Goal: Task Accomplishment & Management: Complete application form

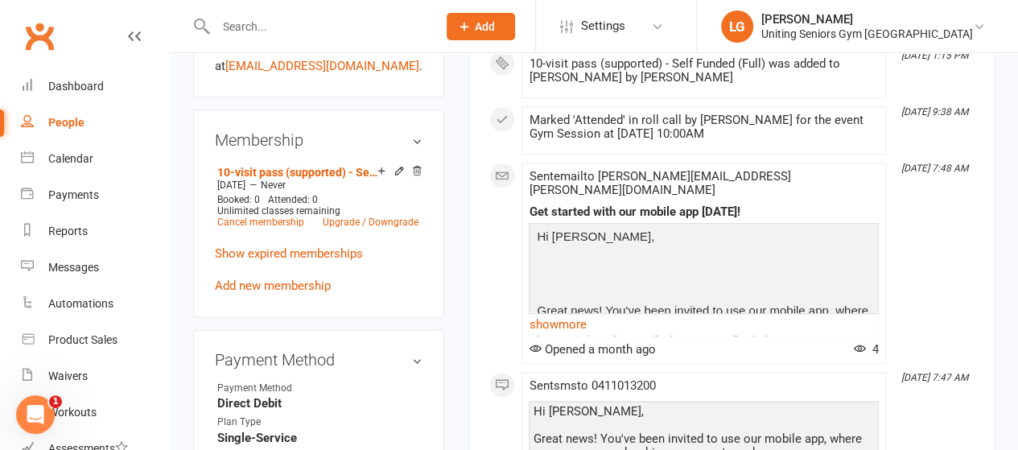
scroll to position [885, 0]
click at [879, 31] on div "Uniting Seniors Gym [GEOGRAPHIC_DATA]" at bounding box center [867, 34] width 212 height 14
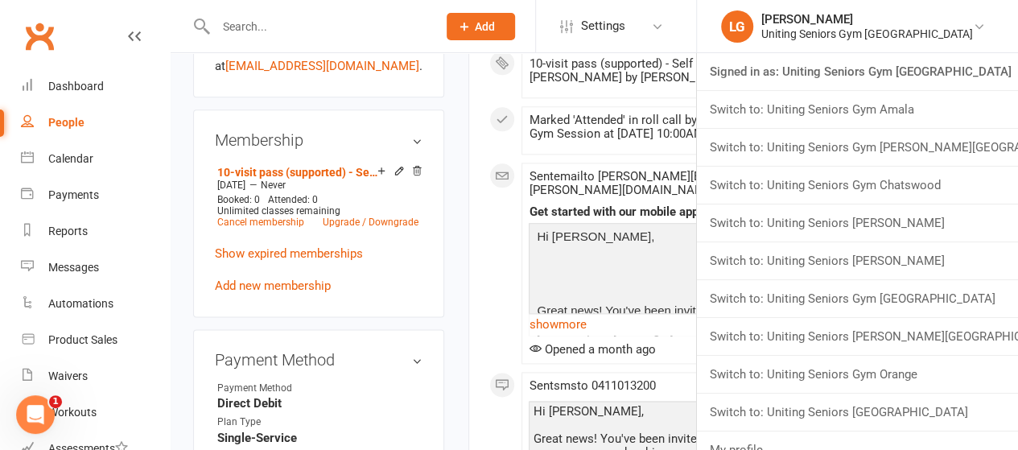
click at [386, 39] on div at bounding box center [309, 26] width 233 height 52
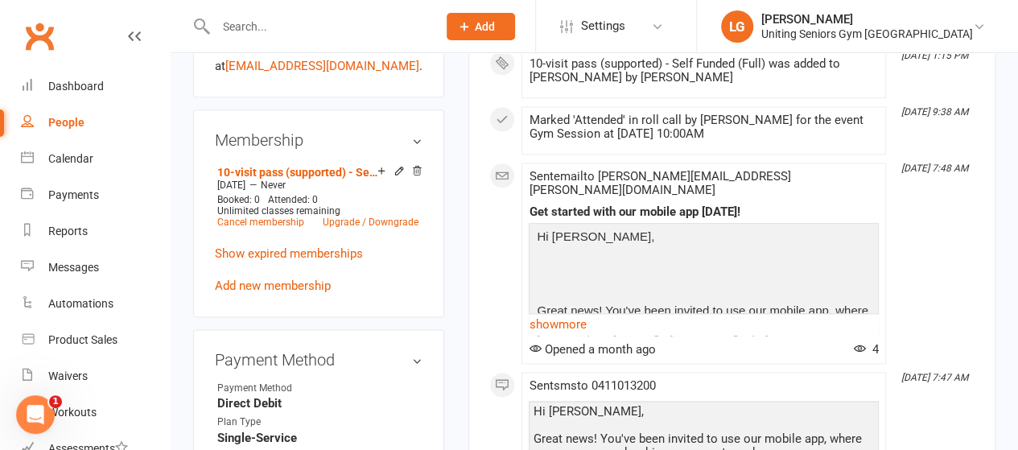
click at [262, 14] on div at bounding box center [309, 26] width 233 height 52
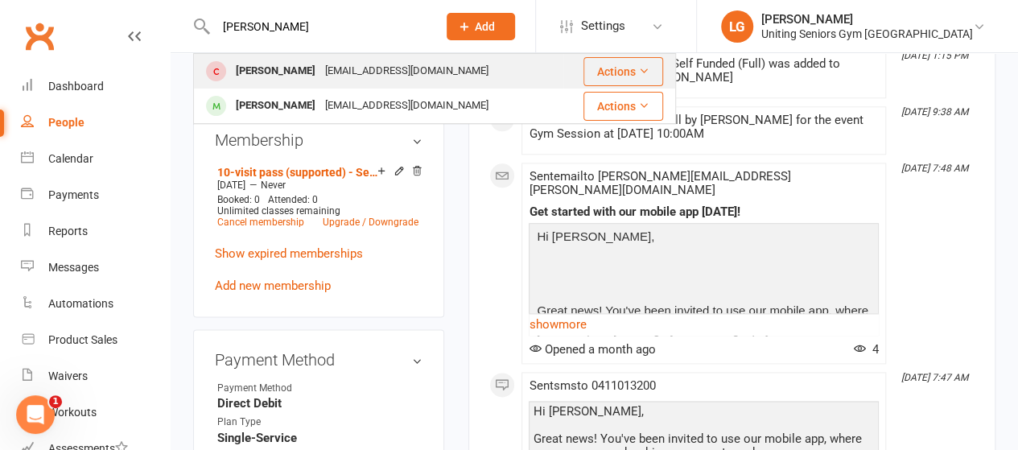
type input "[PERSON_NAME]"
click at [266, 69] on div "[PERSON_NAME]" at bounding box center [275, 71] width 89 height 23
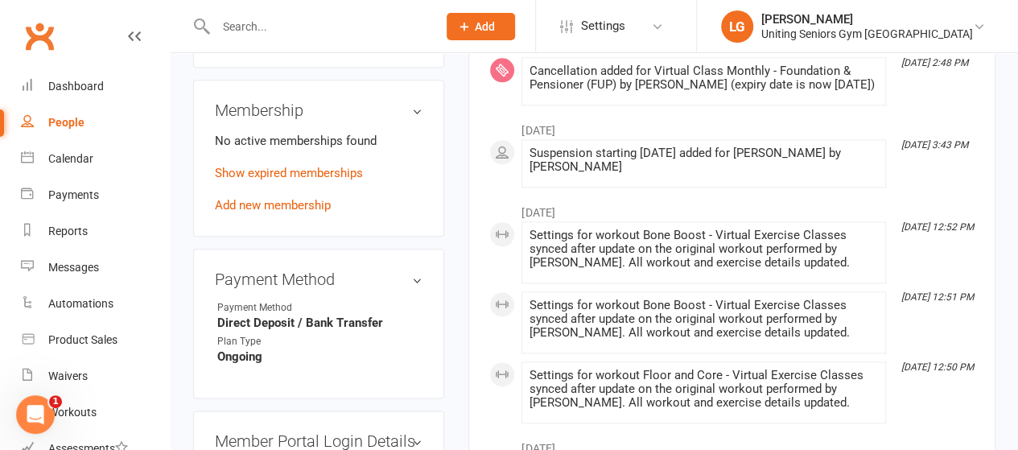
scroll to position [805, 0]
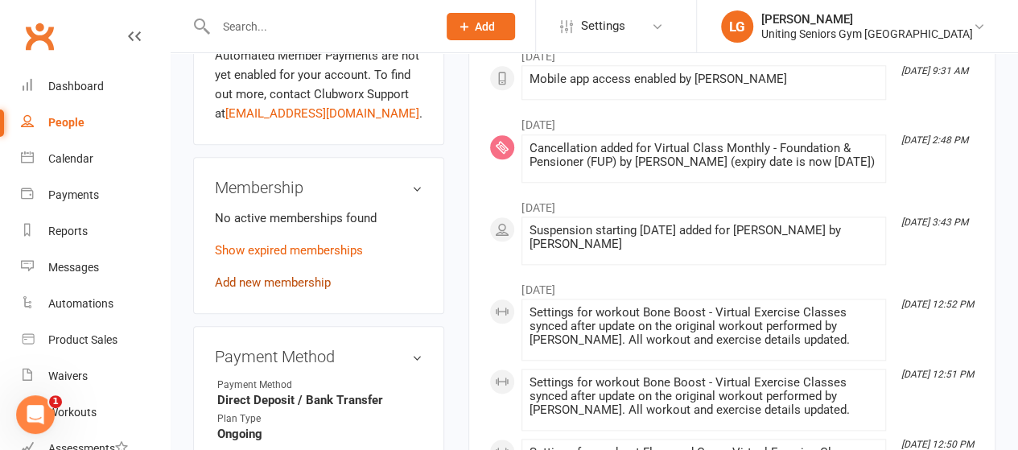
click at [312, 275] on link "Add new membership" at bounding box center [273, 282] width 116 height 14
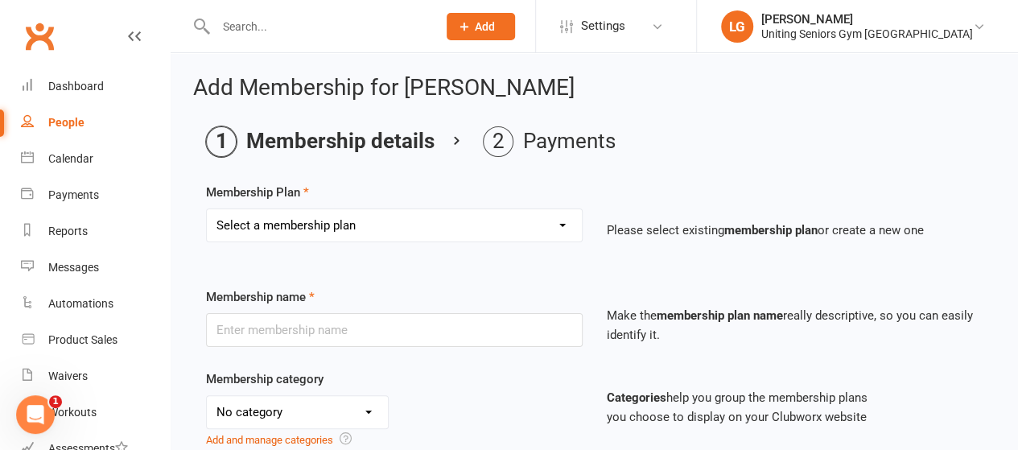
click at [378, 216] on select "Select a membership plan Create new Membership Plan Initial Assessment + Set Up…" at bounding box center [394, 225] width 375 height 32
select select "27"
click at [207, 209] on select "Select a membership plan Create new Membership Plan Initial Assessment + Set Up…" at bounding box center [394, 225] width 375 height 32
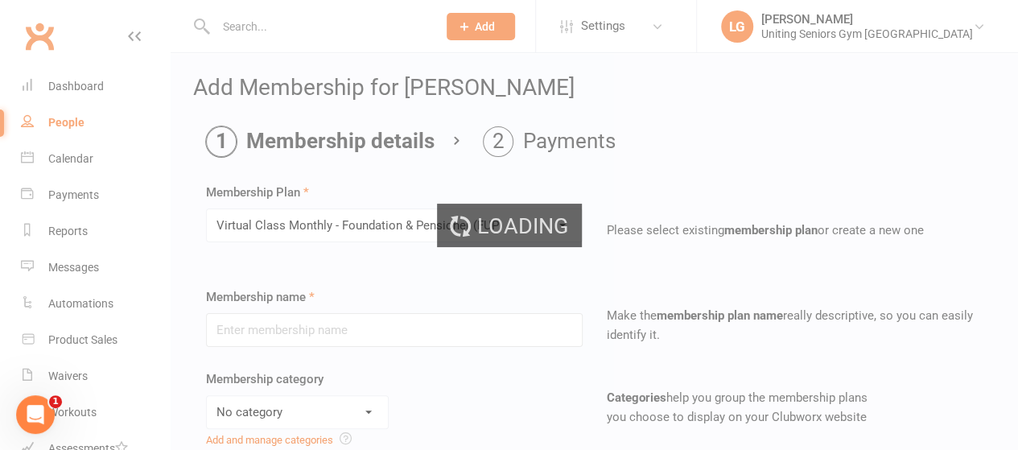
type input "Virtual Class Monthly - Foundation & Pensioner (FUP)"
select select "7"
type input "0"
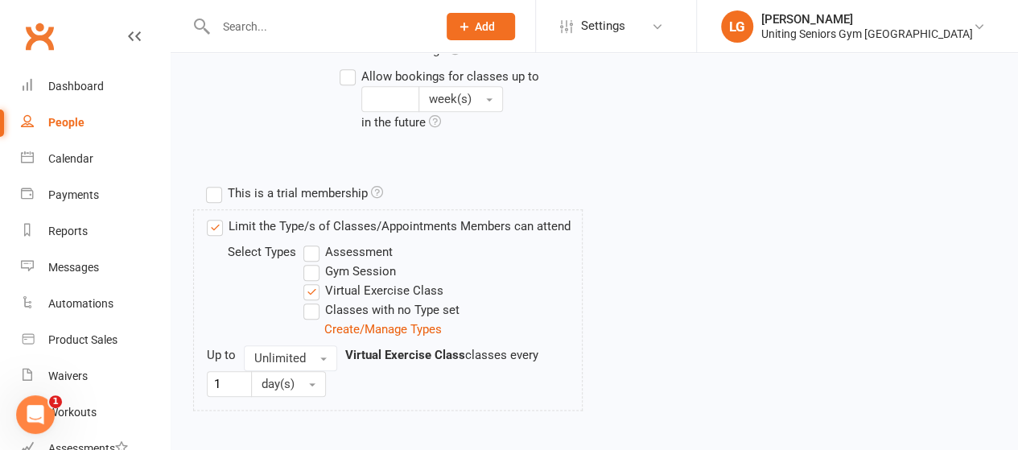
scroll to position [809, 0]
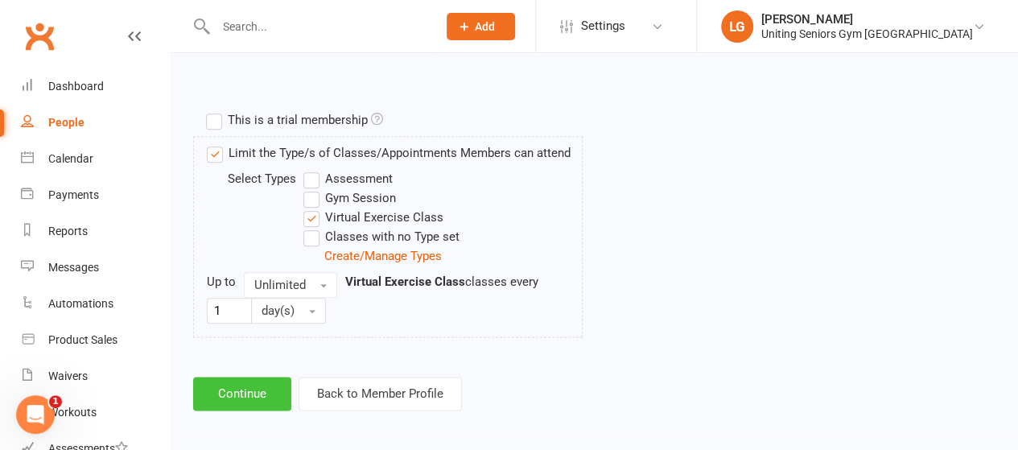
click at [243, 377] on button "Continue" at bounding box center [242, 394] width 98 height 34
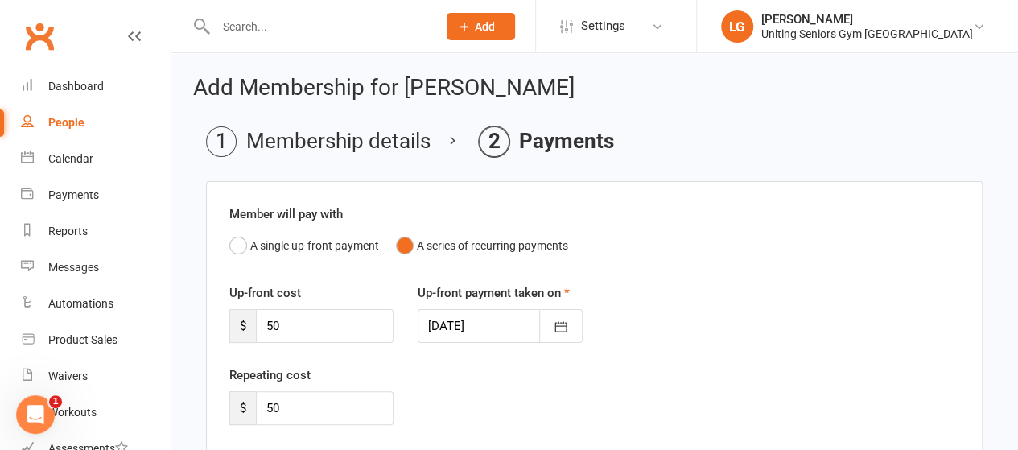
scroll to position [481, 0]
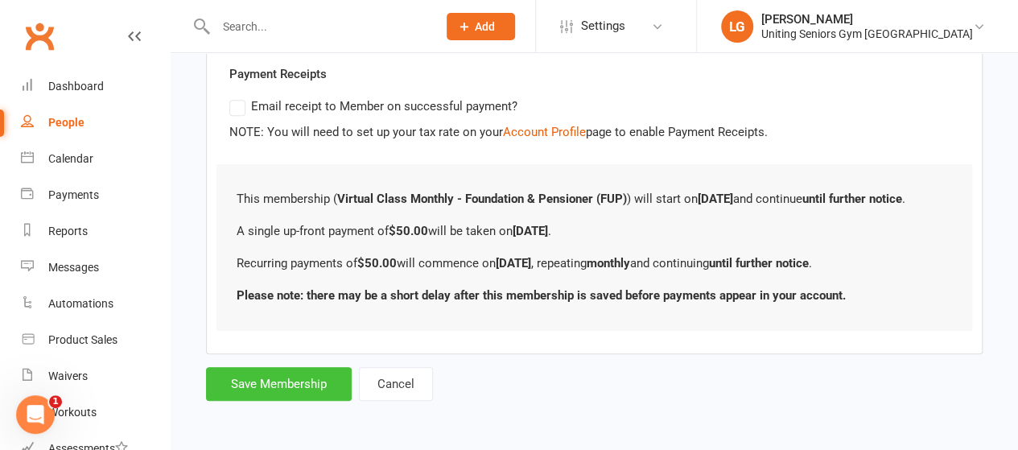
click at [319, 386] on button "Save Membership" at bounding box center [279, 384] width 146 height 34
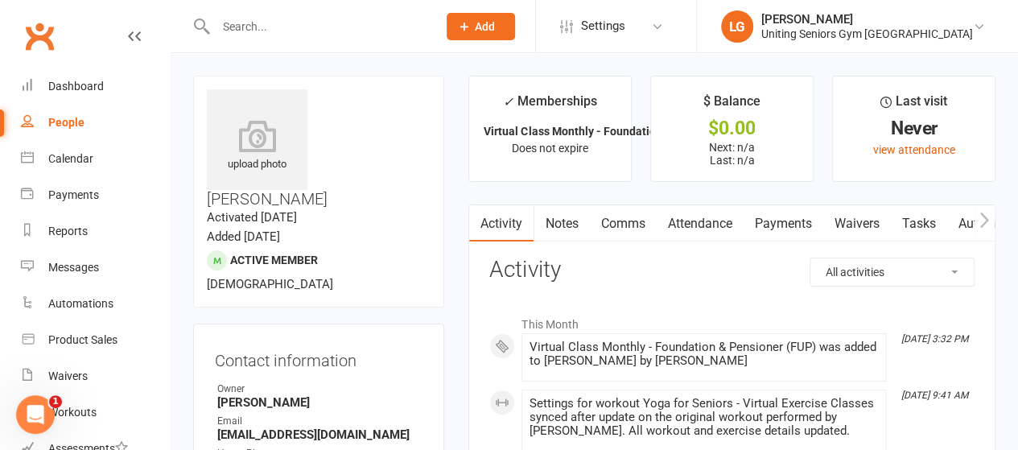
click at [984, 216] on icon "button" at bounding box center [984, 220] width 9 height 15
click at [860, 226] on link "Workouts" at bounding box center [857, 223] width 76 height 37
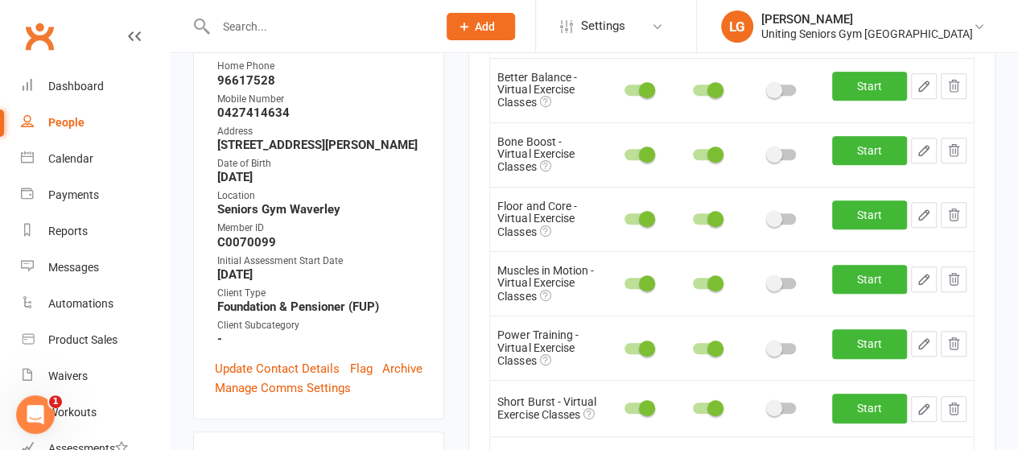
scroll to position [80, 0]
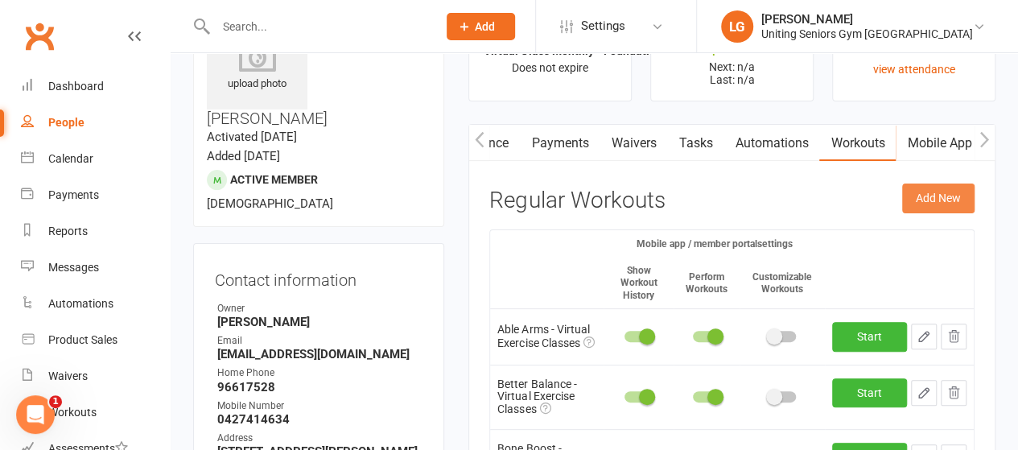
click at [955, 197] on button "Add New" at bounding box center [938, 198] width 72 height 29
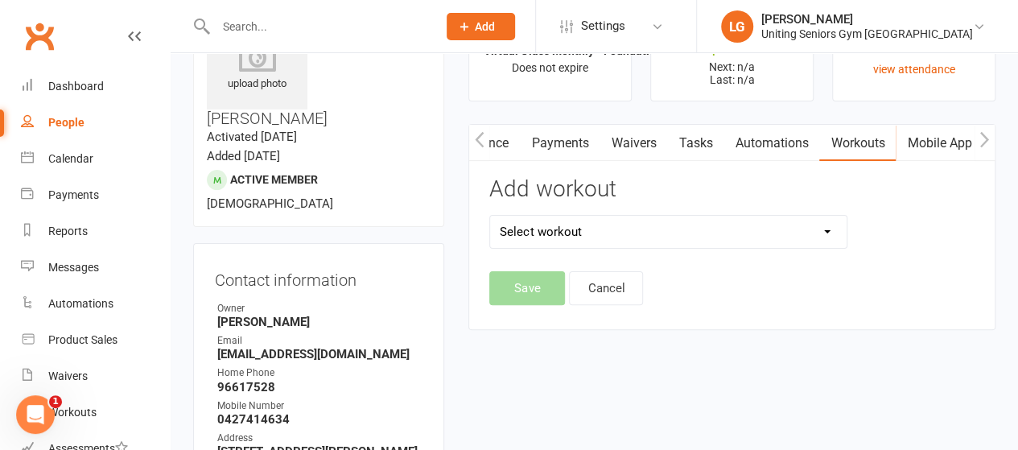
click at [544, 236] on select "Select workout Able Arms - Virtual Exercise Classes Better Balance - Virtual Ex…" at bounding box center [668, 232] width 356 height 32
select select "5880"
click at [490, 216] on select "Select workout Able Arms - Virtual Exercise Classes Better Balance - Virtual Ex…" at bounding box center [668, 232] width 356 height 32
click at [537, 294] on button "Save" at bounding box center [527, 288] width 76 height 34
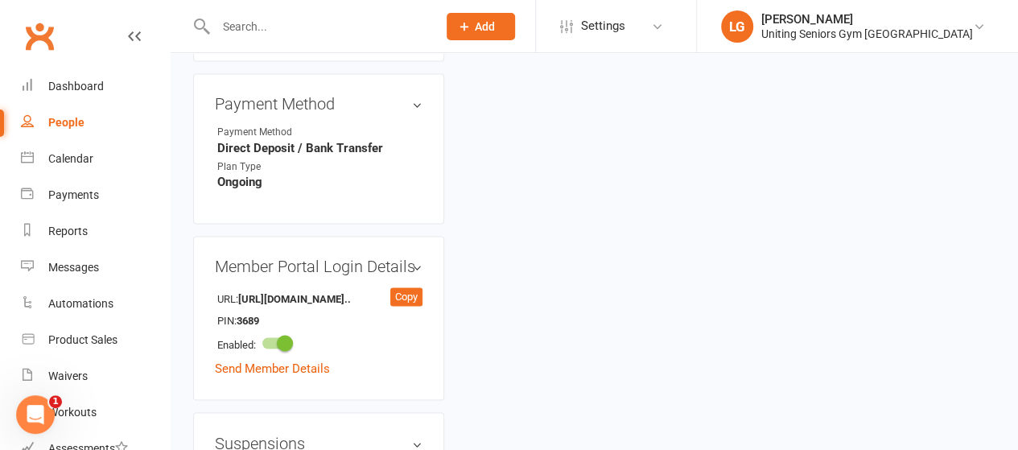
scroll to position [1127, 0]
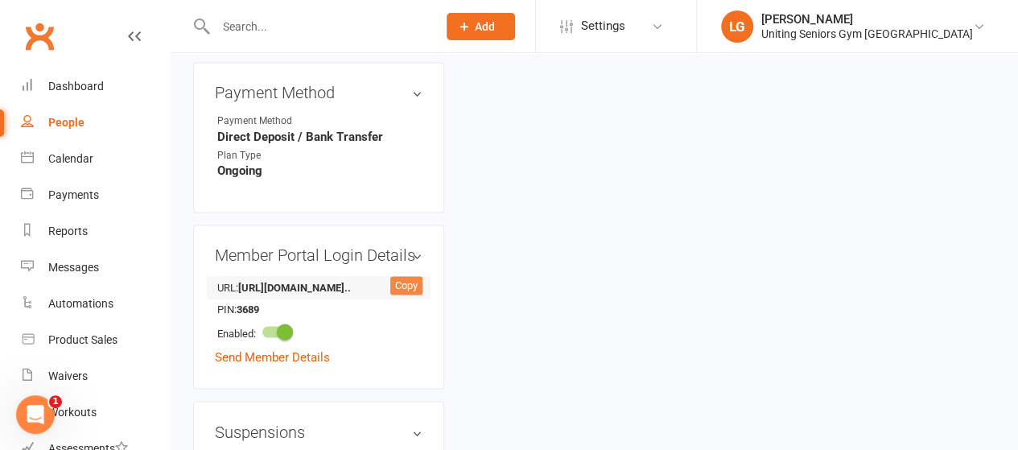
click at [405, 276] on div "Copy" at bounding box center [406, 285] width 32 height 19
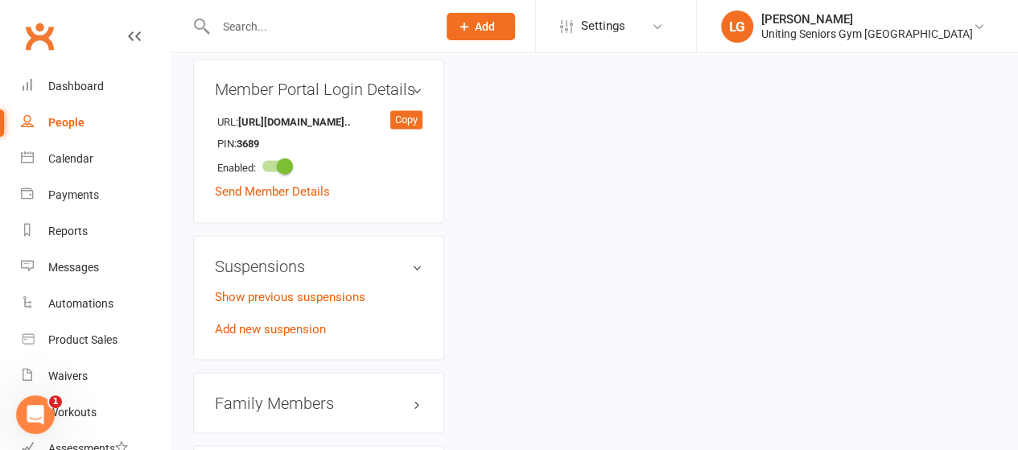
scroll to position [1560, 0]
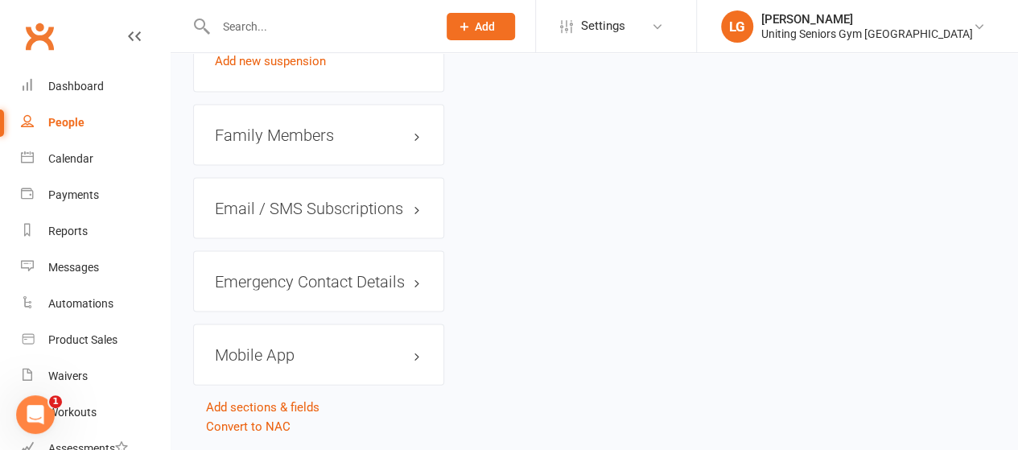
click at [346, 346] on h3 "Mobile App" at bounding box center [319, 355] width 208 height 18
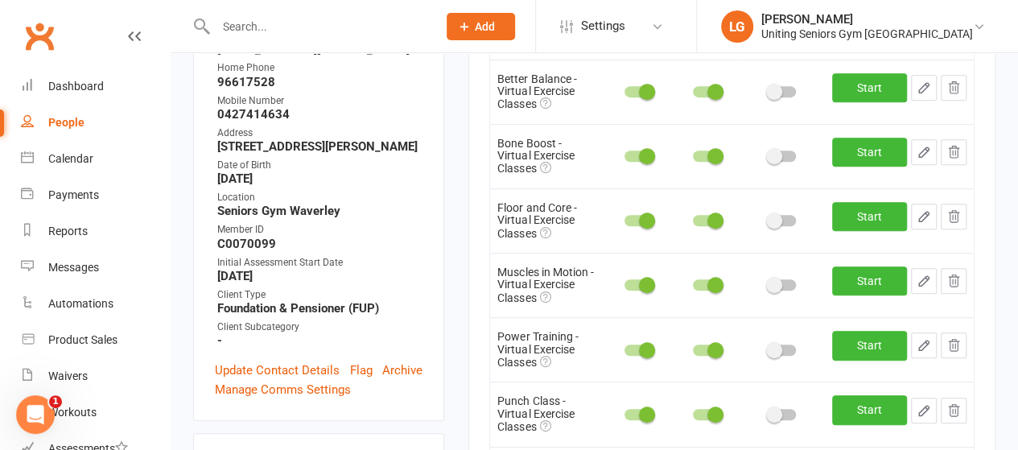
scroll to position [0, 0]
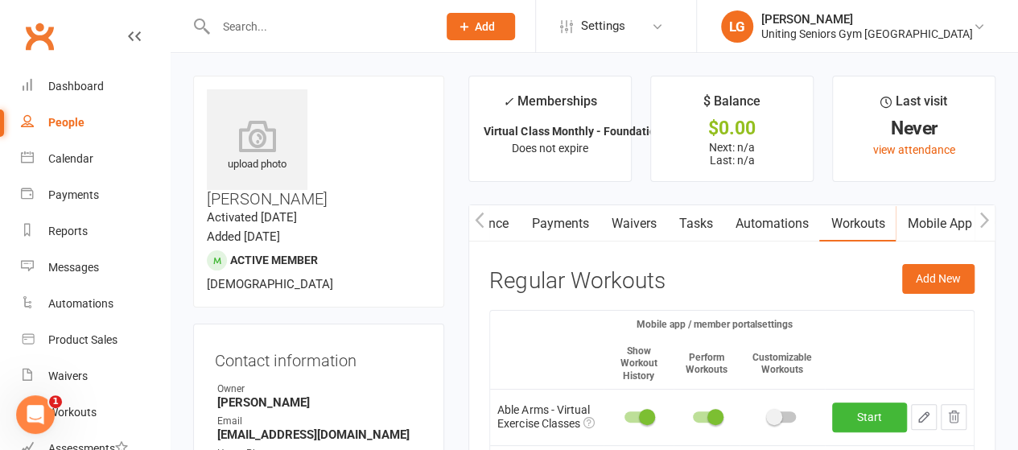
click at [925, 221] on link "Mobile App" at bounding box center [939, 223] width 87 height 37
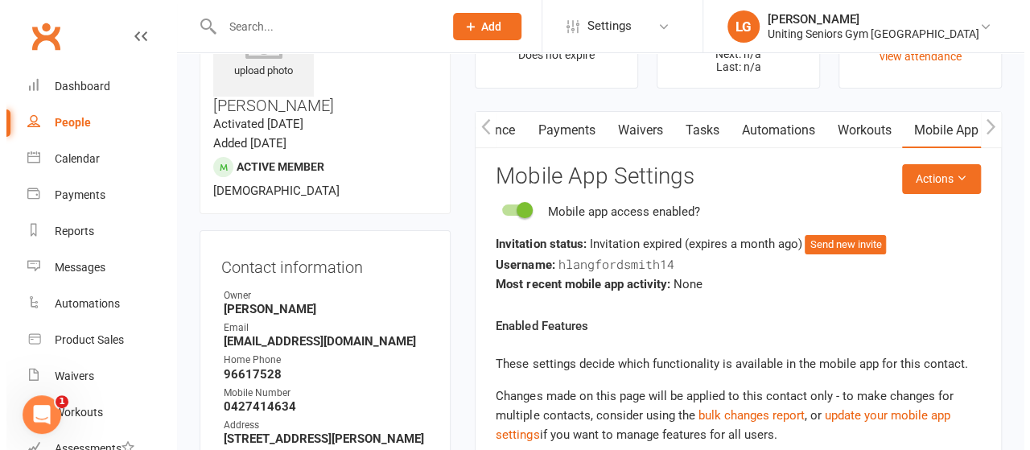
scroll to position [161, 0]
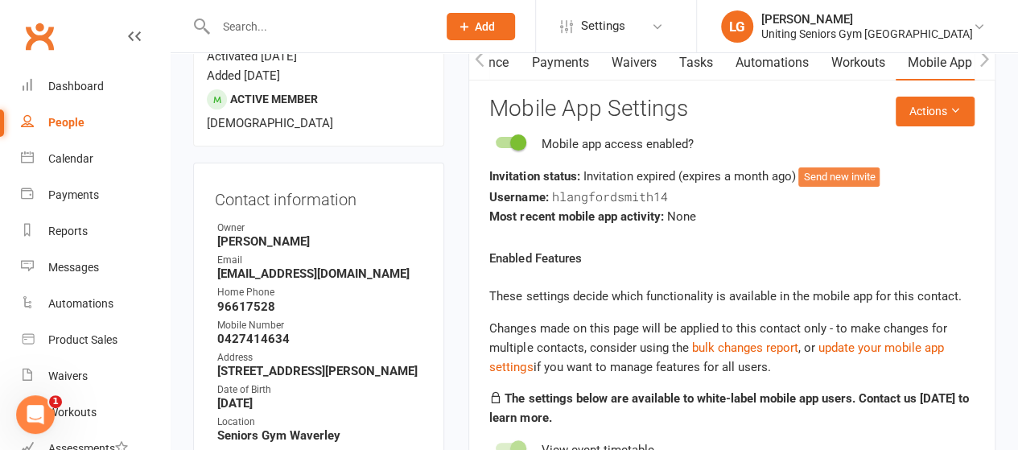
click at [860, 175] on button "Send new invite" at bounding box center [839, 176] width 81 height 19
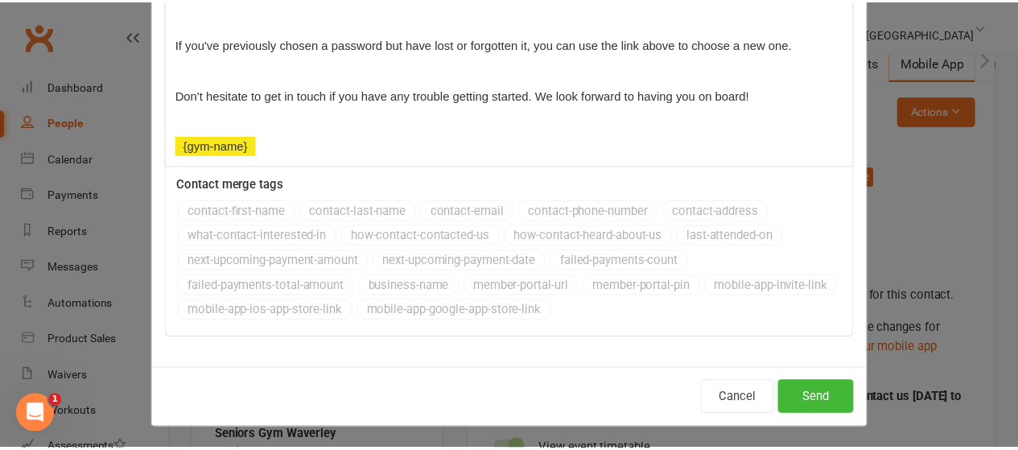
scroll to position [82, 0]
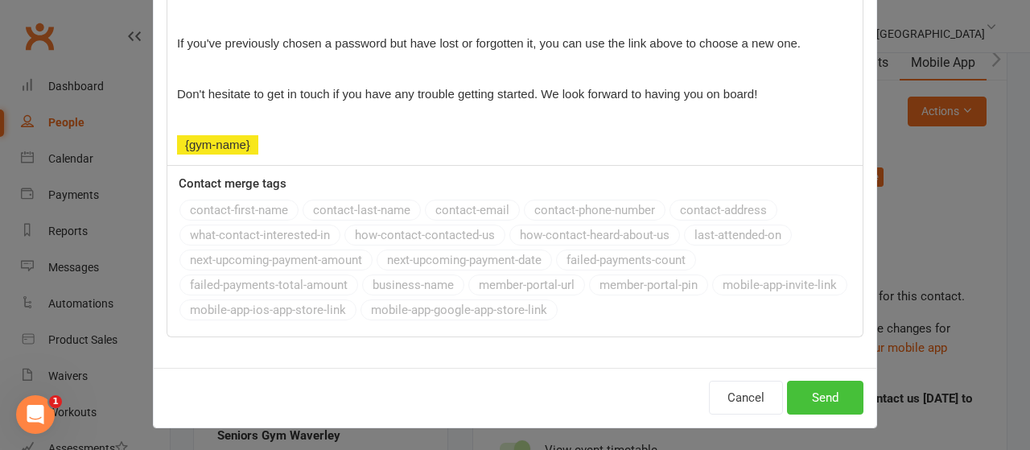
click at [805, 394] on button "Send" at bounding box center [825, 398] width 76 height 34
